Goal: Task Accomplishment & Management: Manage account settings

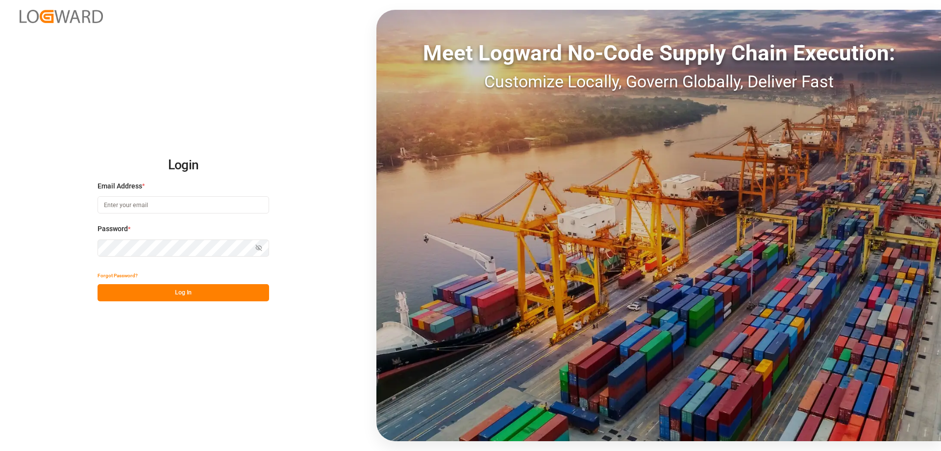
type input "[PERSON_NAME][EMAIL_ADDRESS][DOMAIN_NAME]"
click at [161, 295] on button "Log In" at bounding box center [184, 292] width 172 height 17
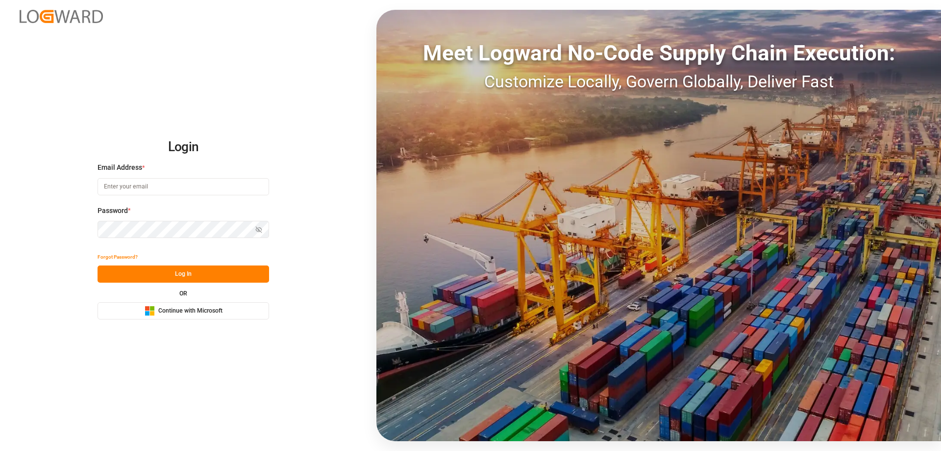
type input "[PERSON_NAME][EMAIL_ADDRESS][DOMAIN_NAME]"
click at [194, 265] on div "Forgot Password?" at bounding box center [184, 256] width 172 height 17
click at [201, 277] on button "Log In" at bounding box center [184, 273] width 172 height 17
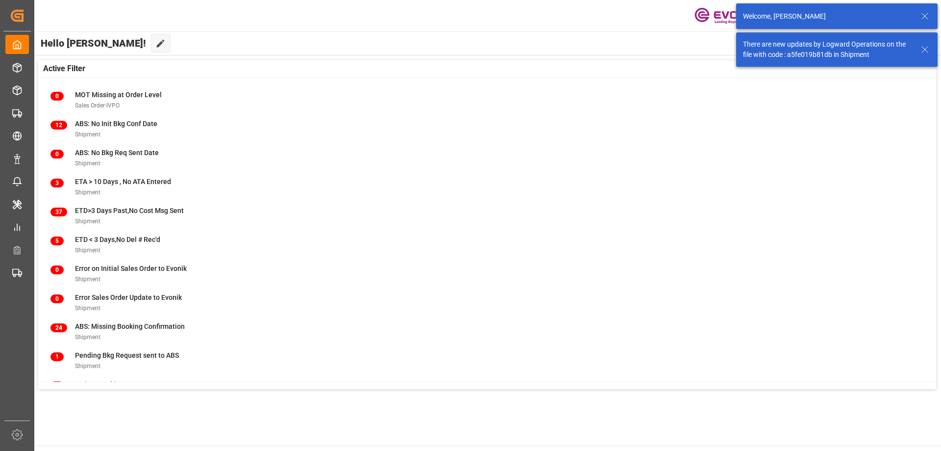
scroll to position [97, 0]
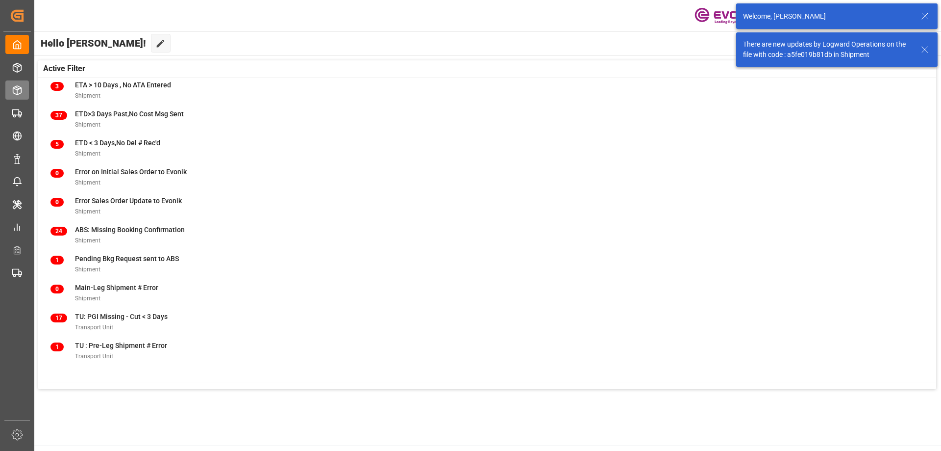
click at [21, 83] on div "Airfreight Order Management Airfreight Order Management" at bounding box center [17, 89] width 24 height 19
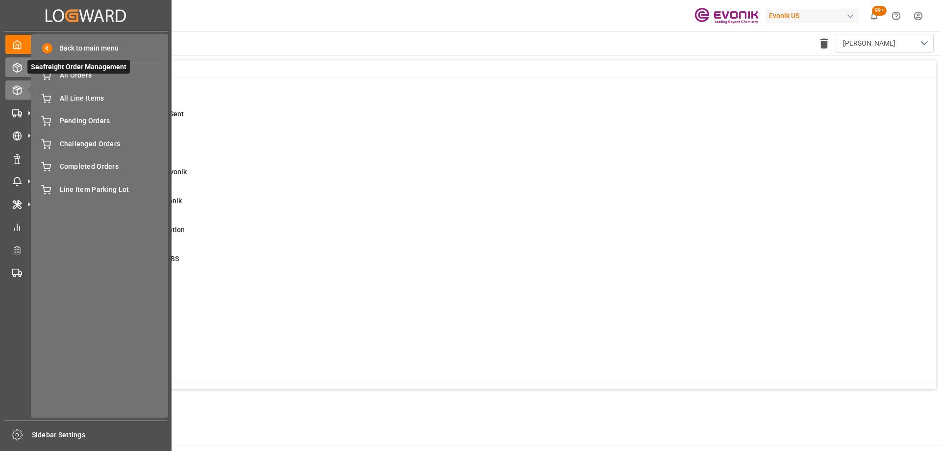
click at [23, 67] on div "Seafreight Order Management Seafreight Order Management" at bounding box center [85, 66] width 161 height 19
click at [74, 78] on span "All Orders" at bounding box center [112, 75] width 105 height 10
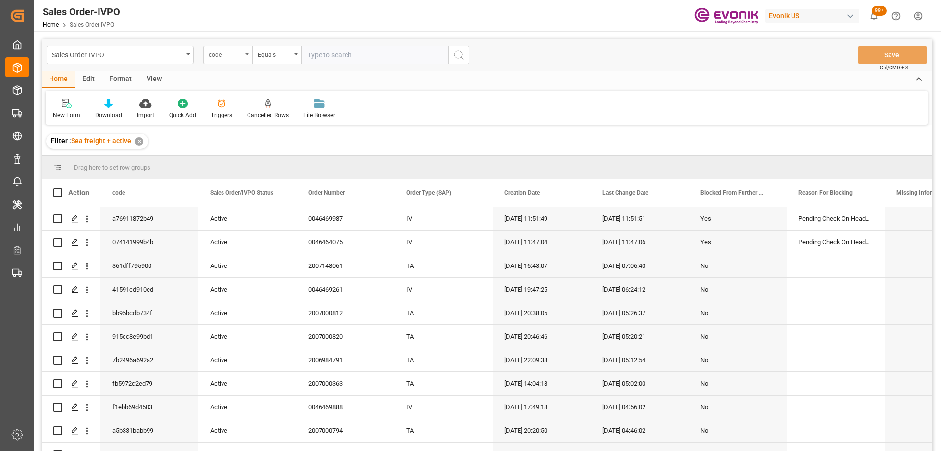
click at [218, 49] on div "code" at bounding box center [225, 53] width 33 height 11
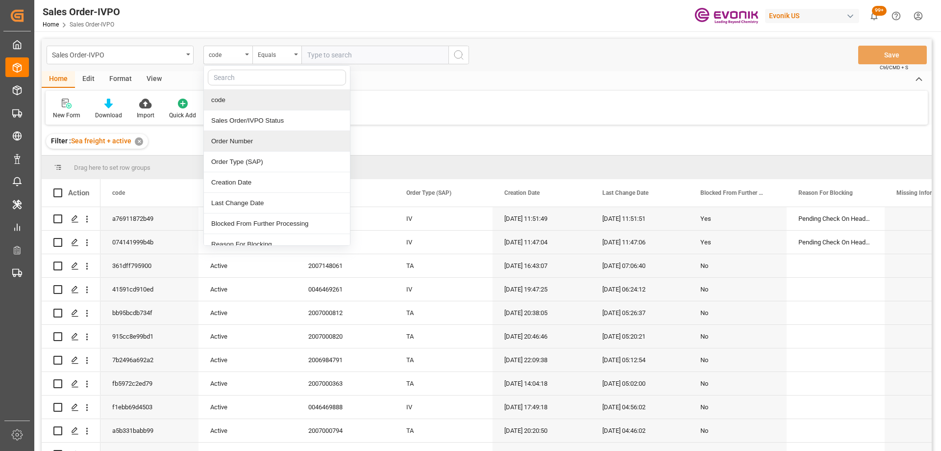
click at [236, 134] on div "Order Number" at bounding box center [277, 141] width 146 height 21
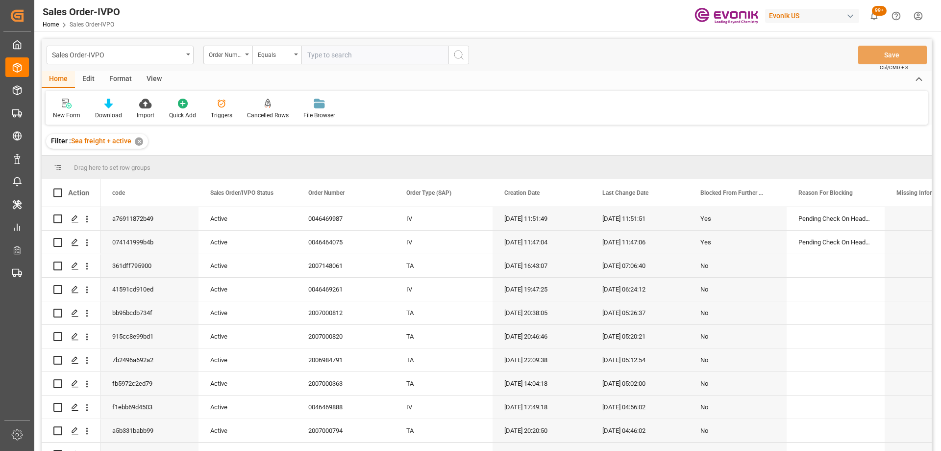
click at [341, 49] on input "text" at bounding box center [375, 55] width 147 height 19
paste input "0046436158"
type input "0046436158"
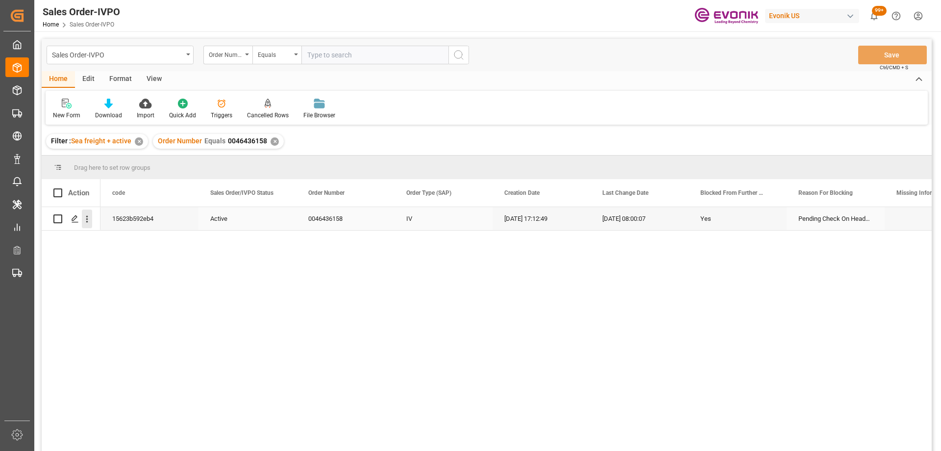
click at [88, 221] on icon "open menu" at bounding box center [87, 219] width 10 height 10
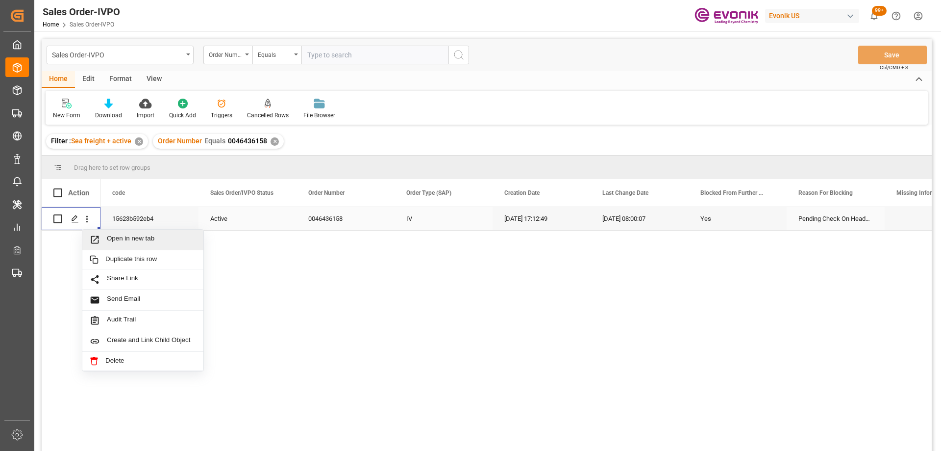
click at [112, 241] on span "Open in new tab" at bounding box center [151, 239] width 89 height 10
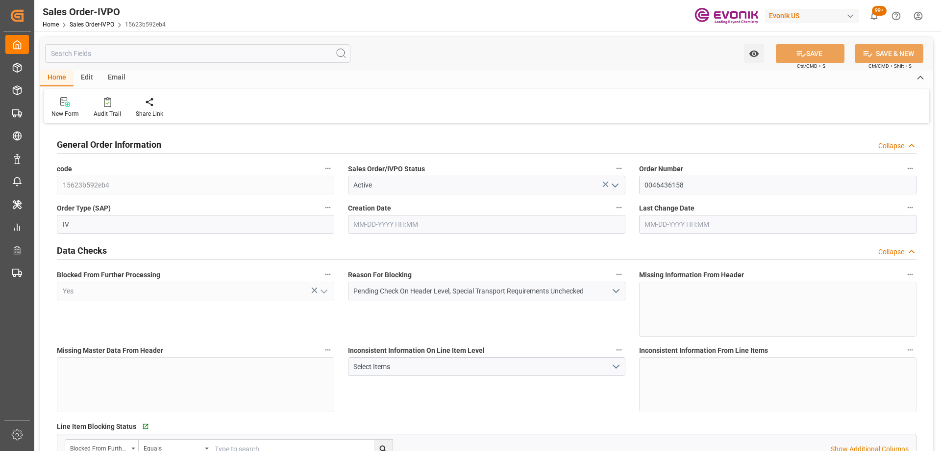
type input "ARBUE"
type input "0"
type input "1"
type input "2"
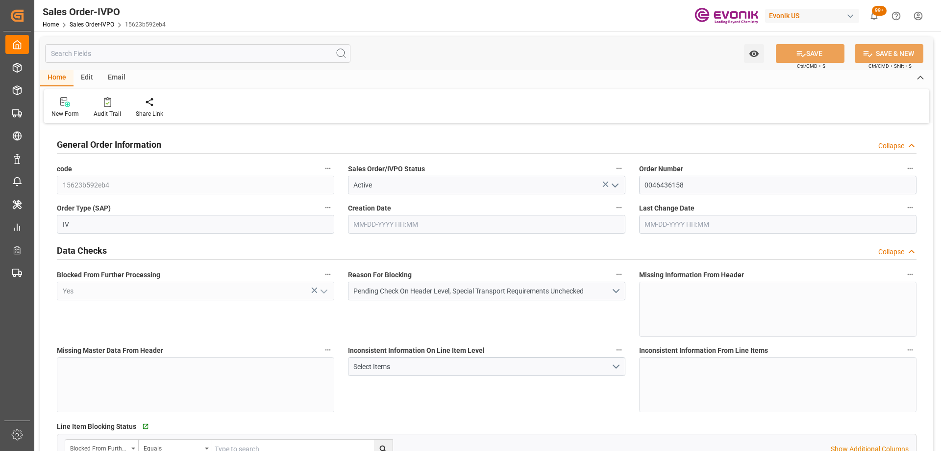
type input "19044"
type input "52.0766"
type input "17000"
type input "30"
type input "08-14-2025 17:12"
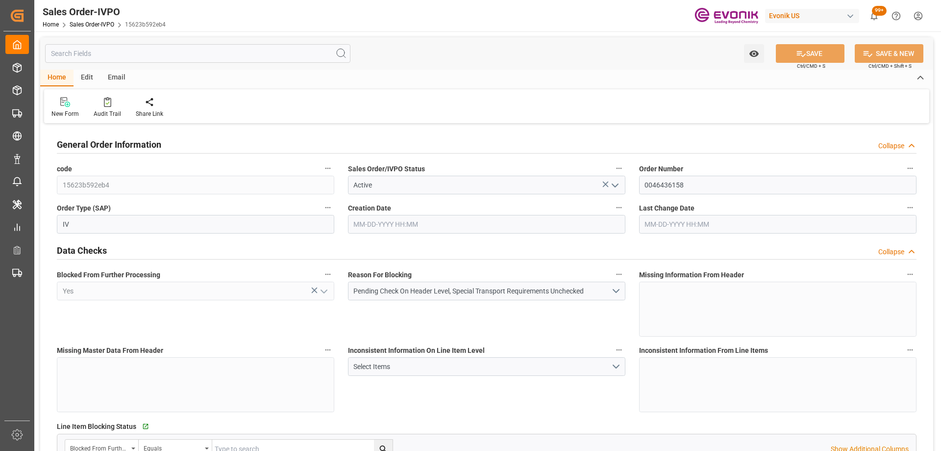
type input "08-22-2025 08:00"
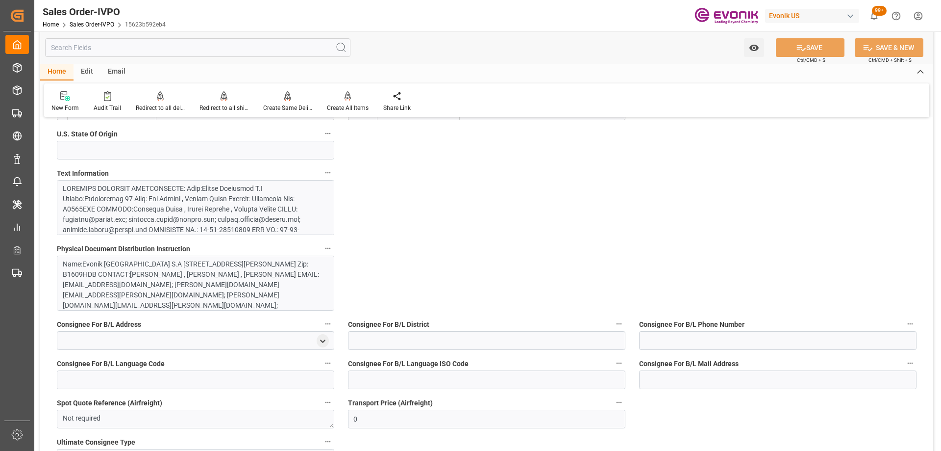
scroll to position [539, 0]
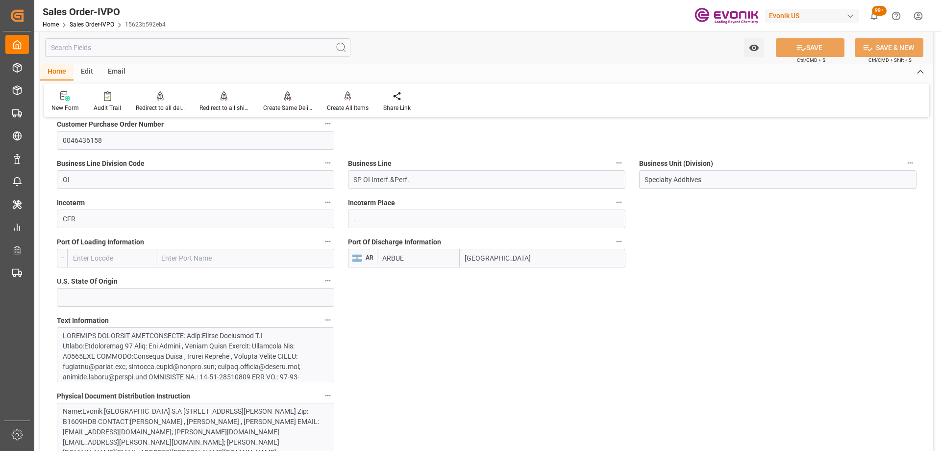
click at [372, 205] on span "Incoterm Place" at bounding box center [371, 203] width 47 height 10
click at [613, 205] on button "Incoterm Place" at bounding box center [619, 202] width 13 height 13
click at [369, 215] on div at bounding box center [470, 225] width 941 height 451
click at [371, 218] on input "." at bounding box center [487, 218] width 278 height 19
click at [615, 202] on icon "button" at bounding box center [619, 202] width 8 height 8
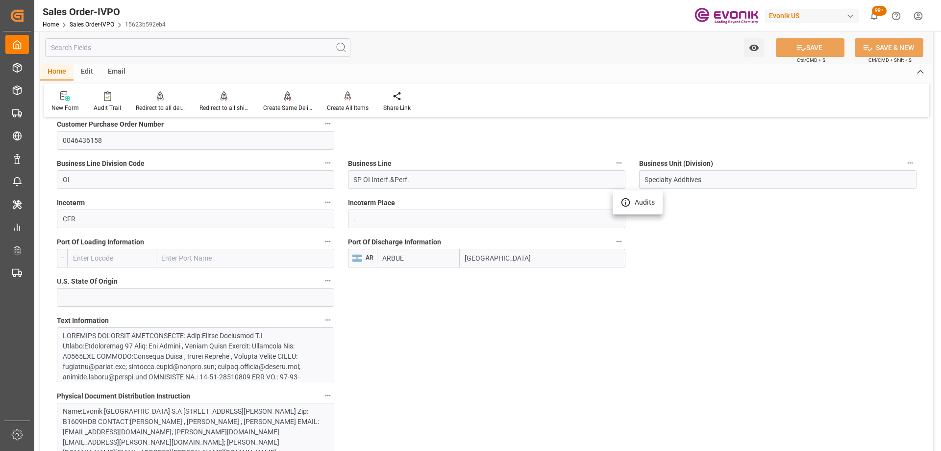
click at [619, 207] on li "Audits" at bounding box center [638, 202] width 50 height 16
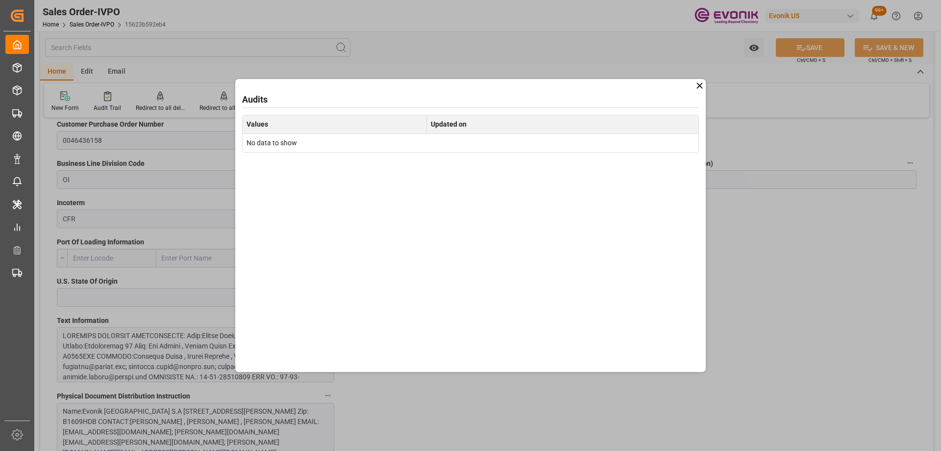
click at [704, 87] on icon at bounding box center [700, 85] width 10 height 10
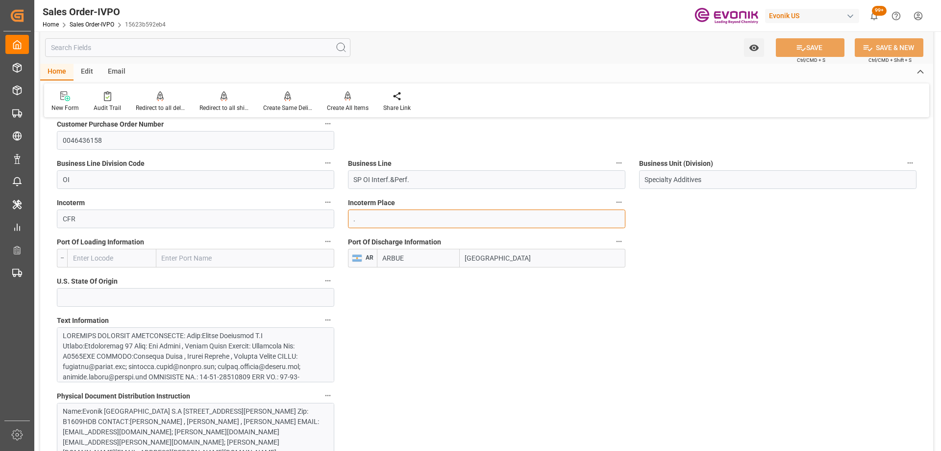
drag, startPoint x: 370, startPoint y: 223, endPoint x: 345, endPoint y: 221, distance: 25.1
click at [345, 221] on div "Incoterm Place ." at bounding box center [486, 211] width 291 height 39
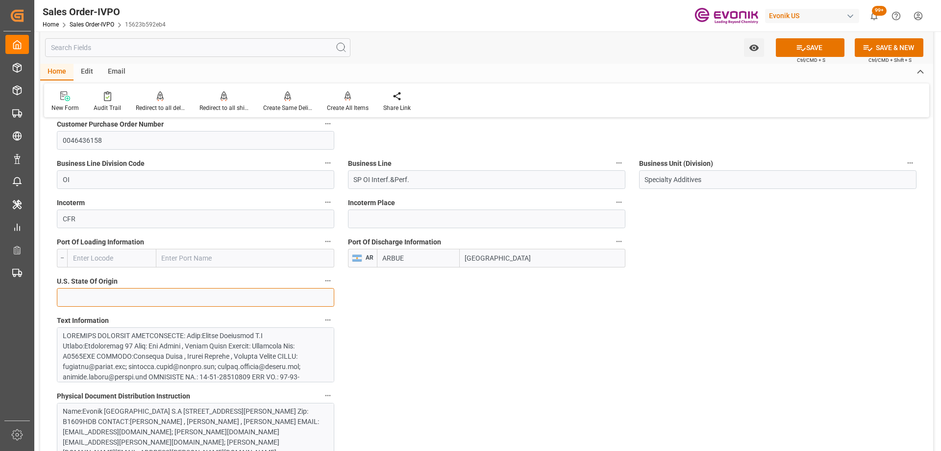
click at [244, 304] on input at bounding box center [196, 297] width 278 height 19
type input "."
click at [804, 54] on button "SAVE" at bounding box center [810, 47] width 69 height 19
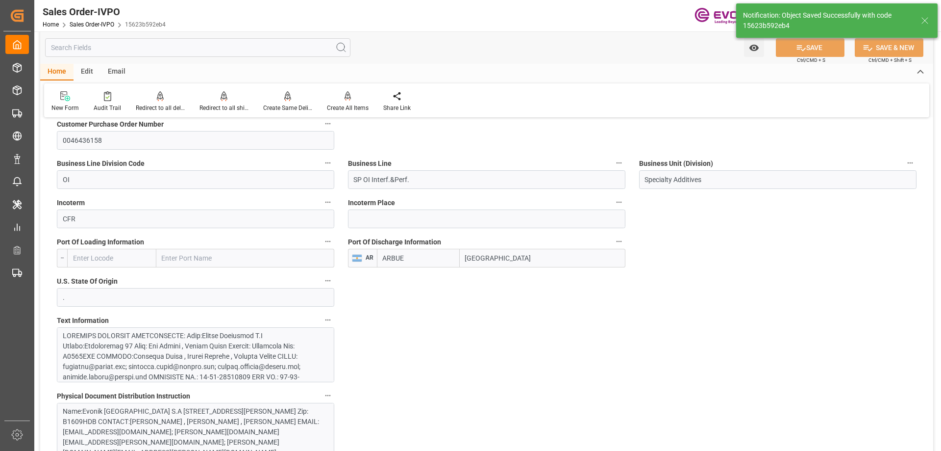
type textarea "Argentina require Import license for all products, we must receive som details,…"
type input "08-25-2025 11:53"
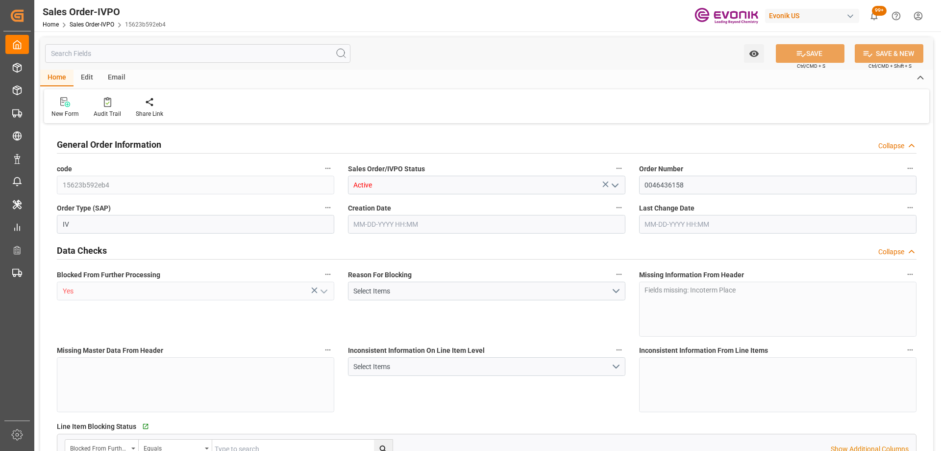
type input "ARBUE"
type input "0"
type input "1"
type input "2"
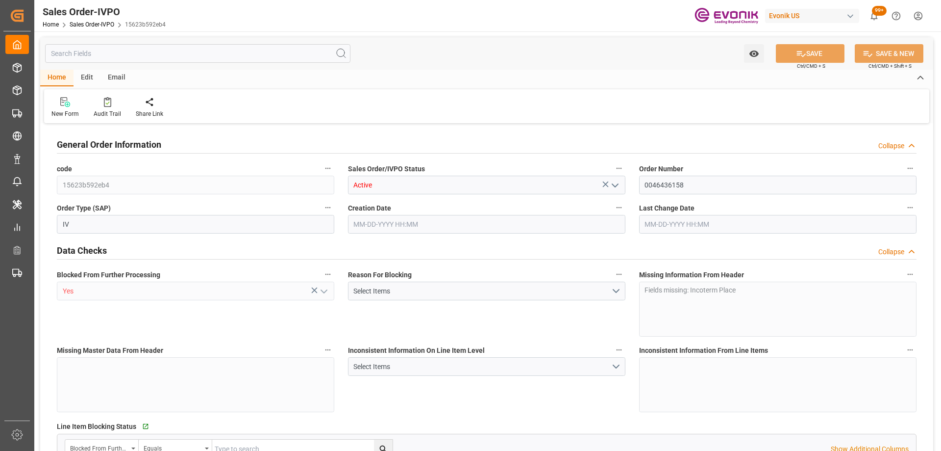
type input "19044"
type input "52.0766"
type input "17000"
type input "30"
type input "08-14-2025 17:12"
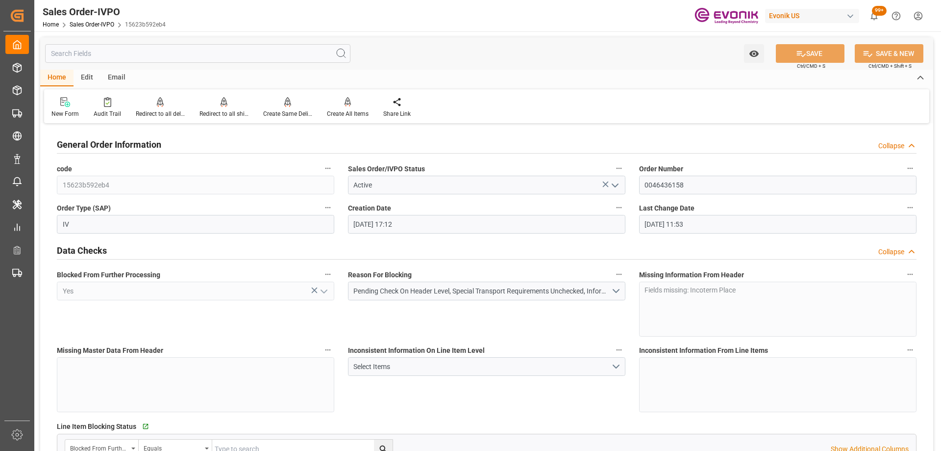
type input "08-25-2025 11:53"
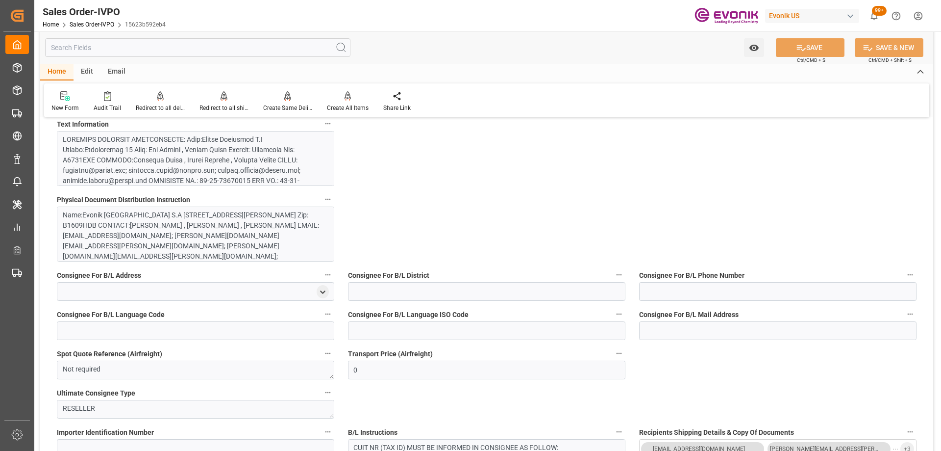
scroll to position [490, 0]
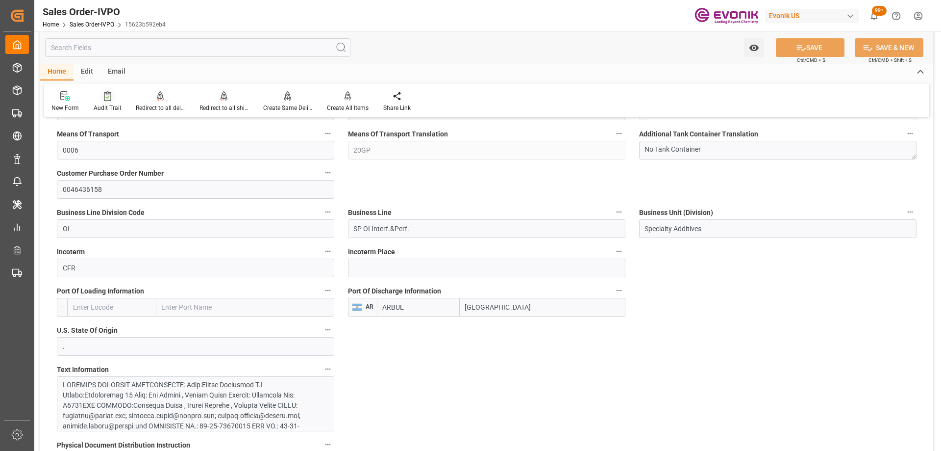
click at [109, 98] on icon at bounding box center [107, 96] width 7 height 10
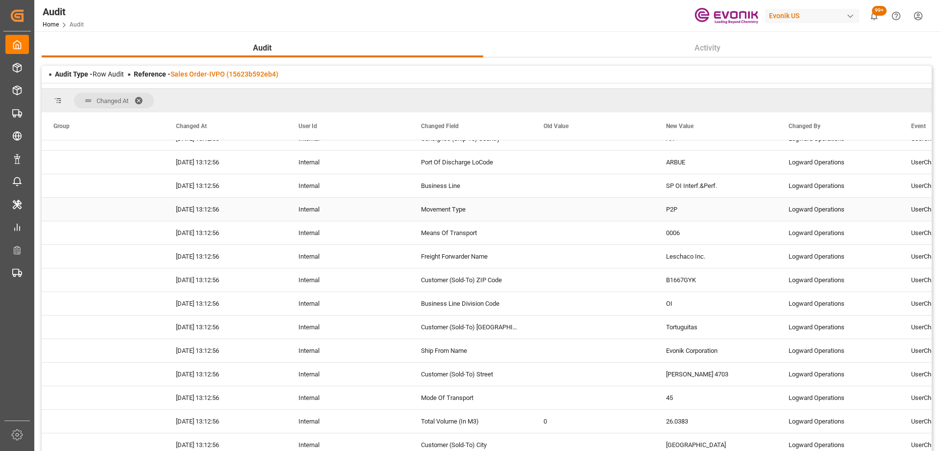
scroll to position [237, 0]
